Goal: Transaction & Acquisition: Purchase product/service

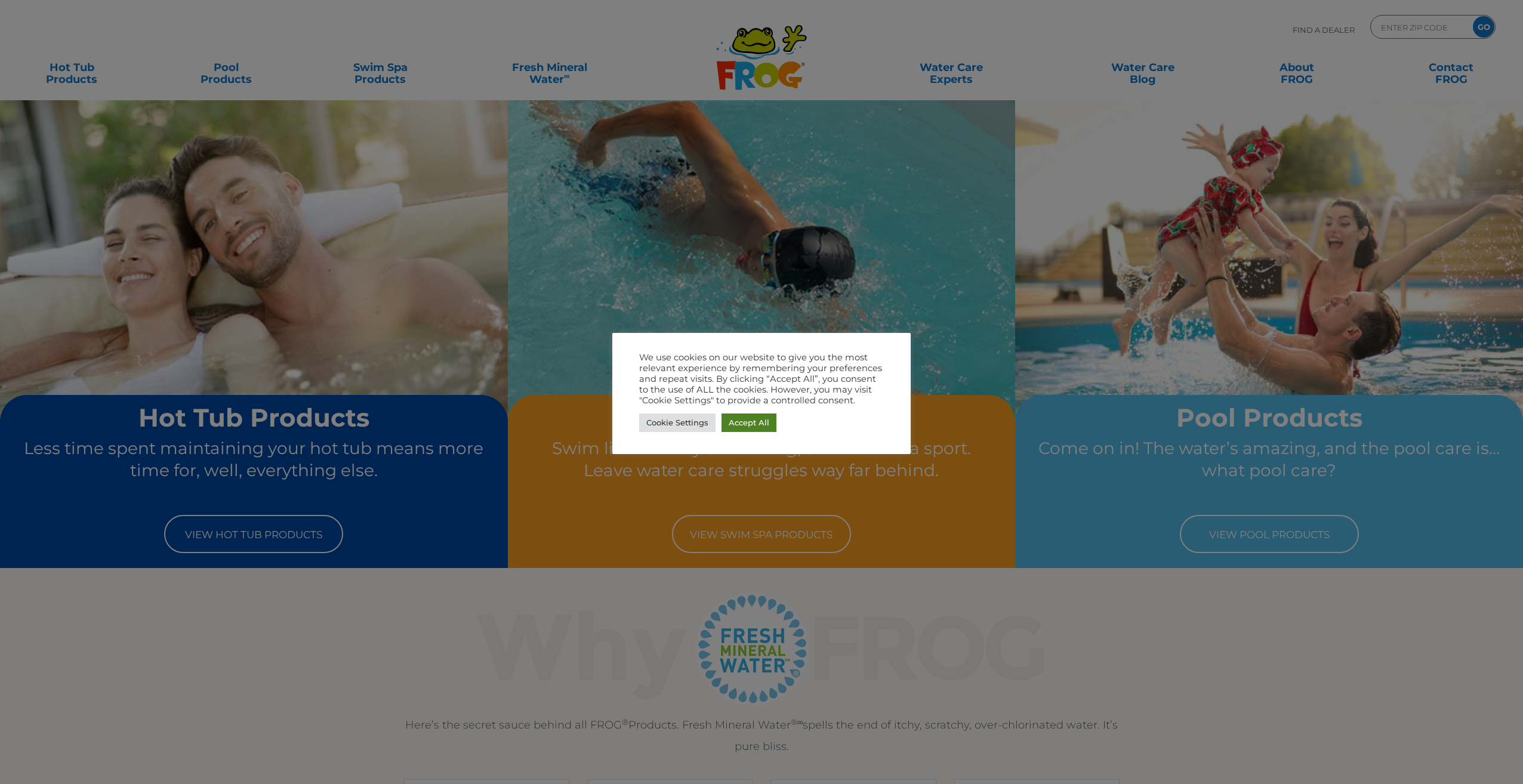
click at [744, 427] on link "Accept All" at bounding box center [748, 422] width 55 height 18
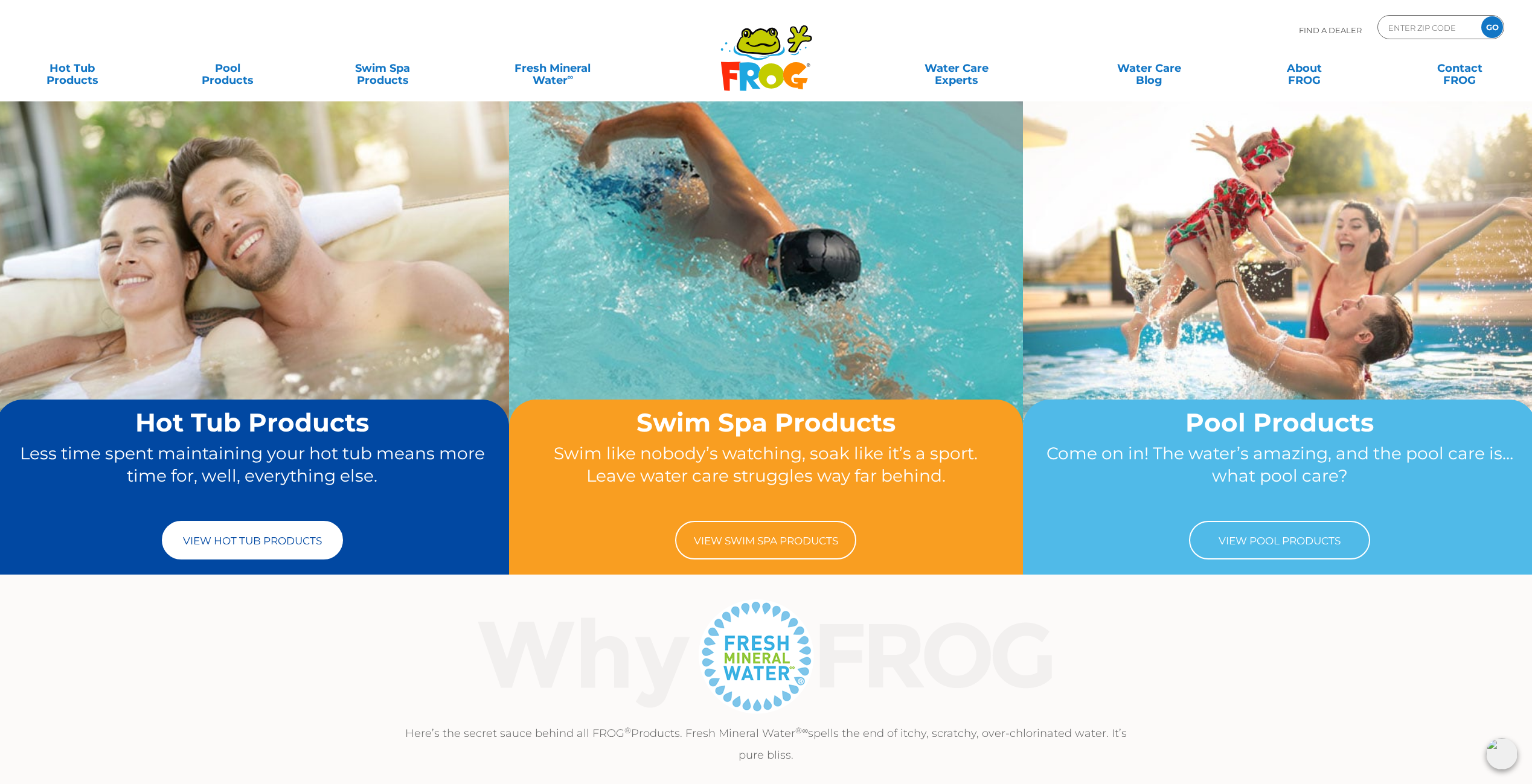
click at [241, 538] on link "View Hot Tub Products" at bounding box center [253, 540] width 181 height 38
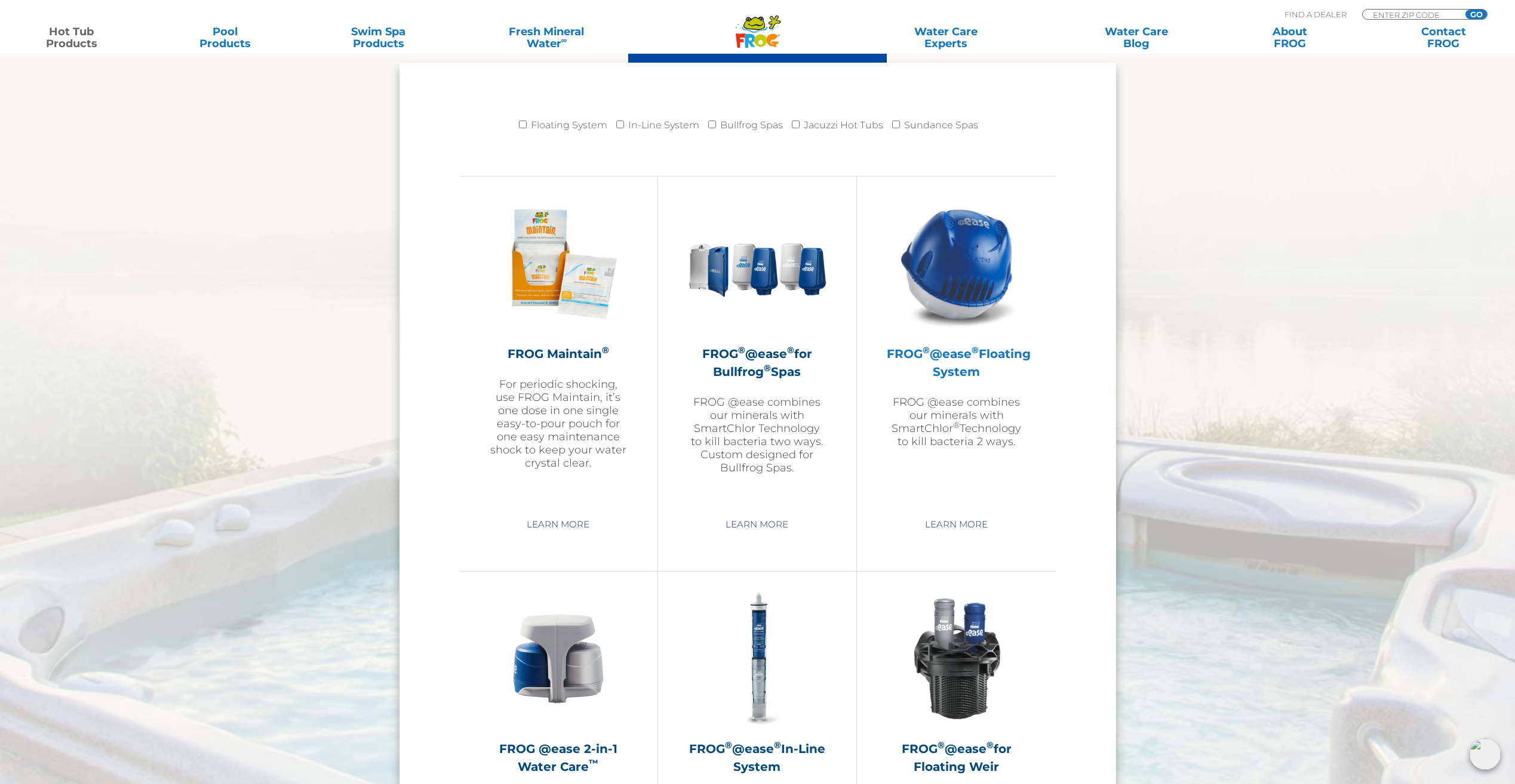
scroll to position [1221, 0]
click at [938, 350] on h2 "FROG ® @ease ® Floating System" at bounding box center [956, 362] width 139 height 36
